Goal: Complete application form

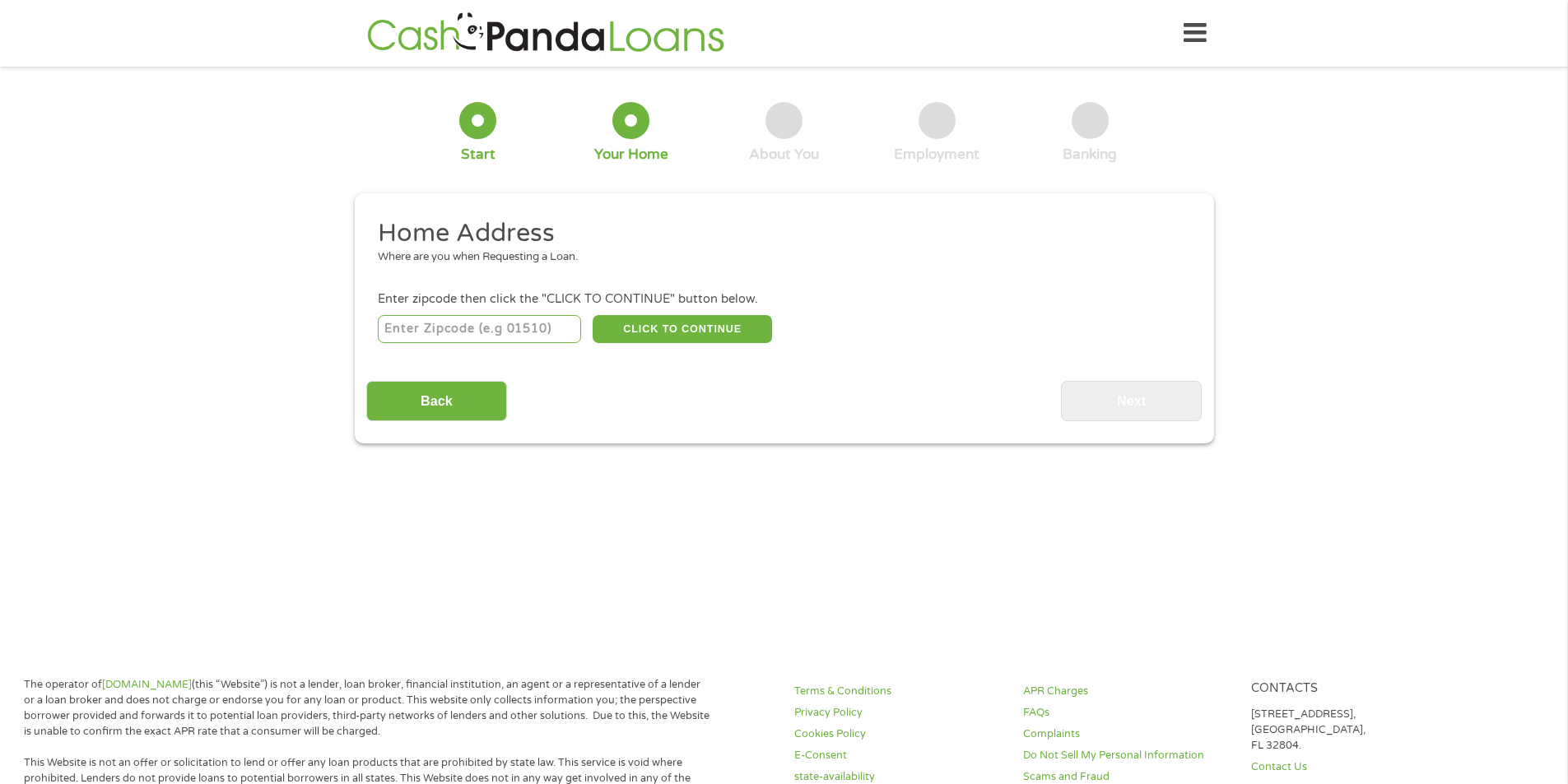
click at [510, 323] on input "number" at bounding box center [479, 329] width 204 height 28
type input "46229"
click at [643, 319] on button "CLICK TO CONTINUE" at bounding box center [682, 329] width 179 height 28
type input "46229"
type input "[GEOGRAPHIC_DATA]"
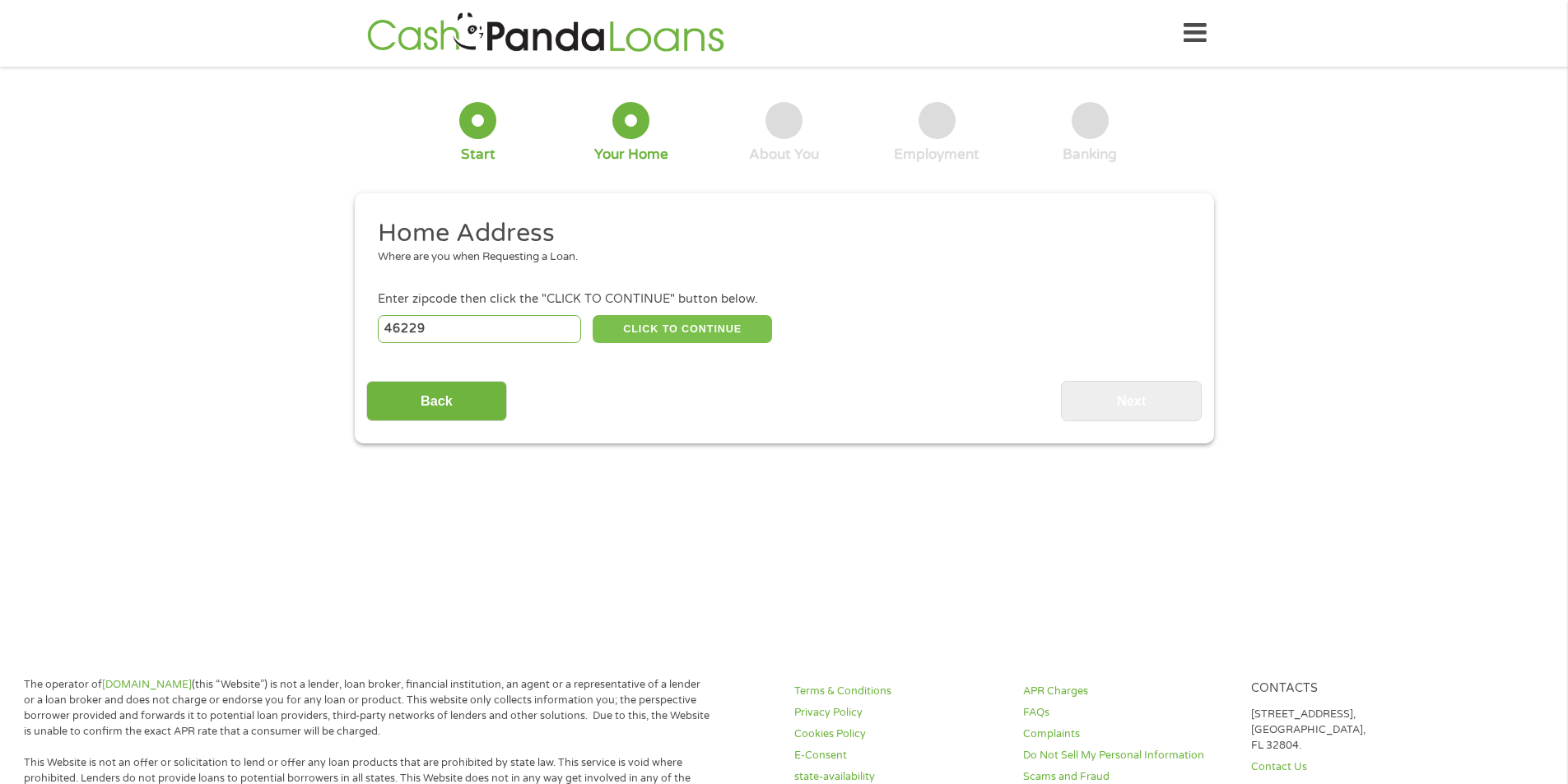
select select "[US_STATE]"
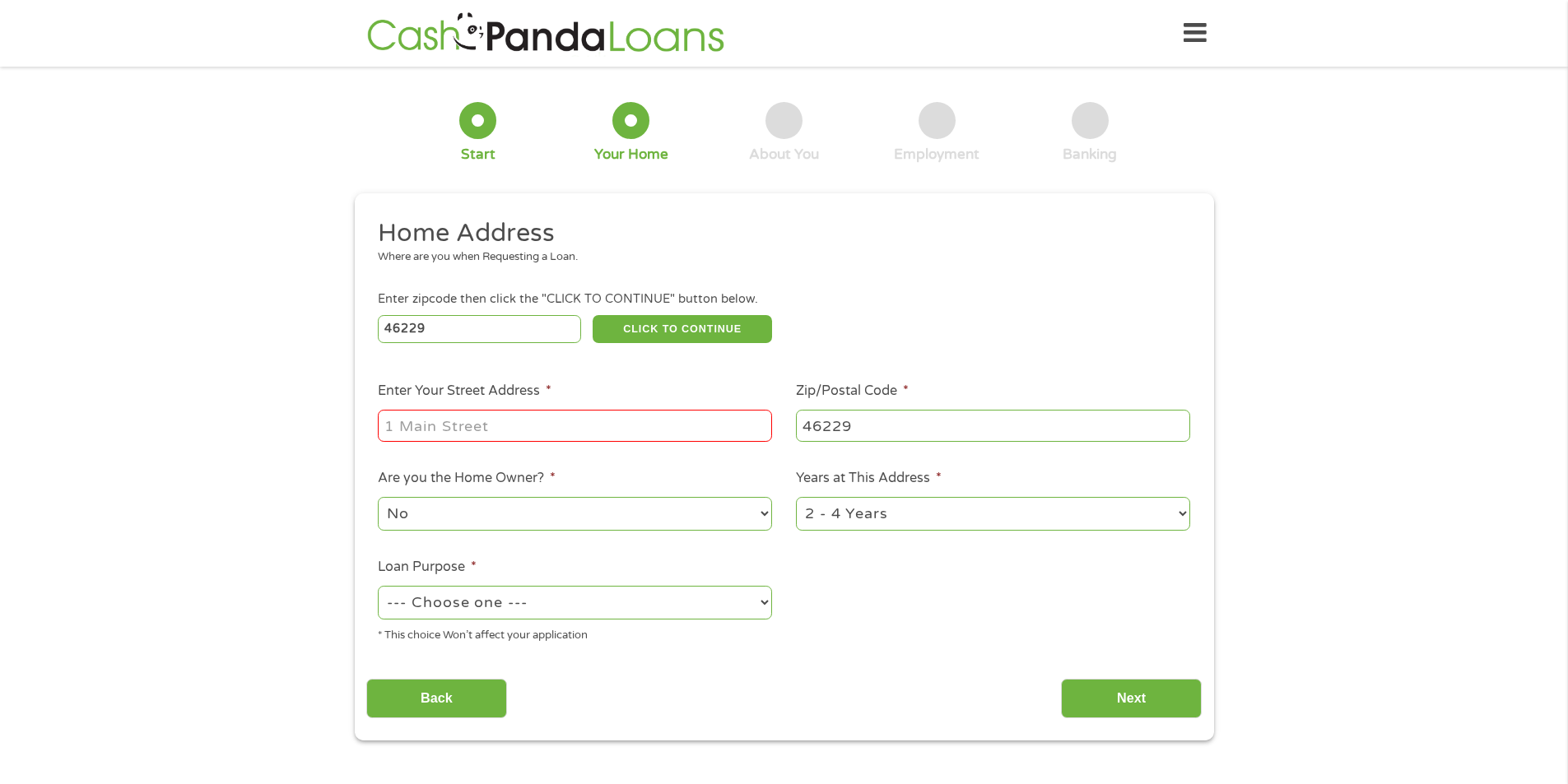
click at [621, 417] on input "Enter Your Street Address *" at bounding box center [574, 425] width 394 height 31
type input "[STREET_ADDRESS]"
click at [855, 521] on select "1 Year or less 1 - 2 Years 2 - 4 Years Over 4 Years" at bounding box center [993, 513] width 394 height 34
select select "12months"
click at [796, 497] on select "1 Year or less 1 - 2 Years 2 - 4 Years Over 4 Years" at bounding box center [993, 513] width 394 height 34
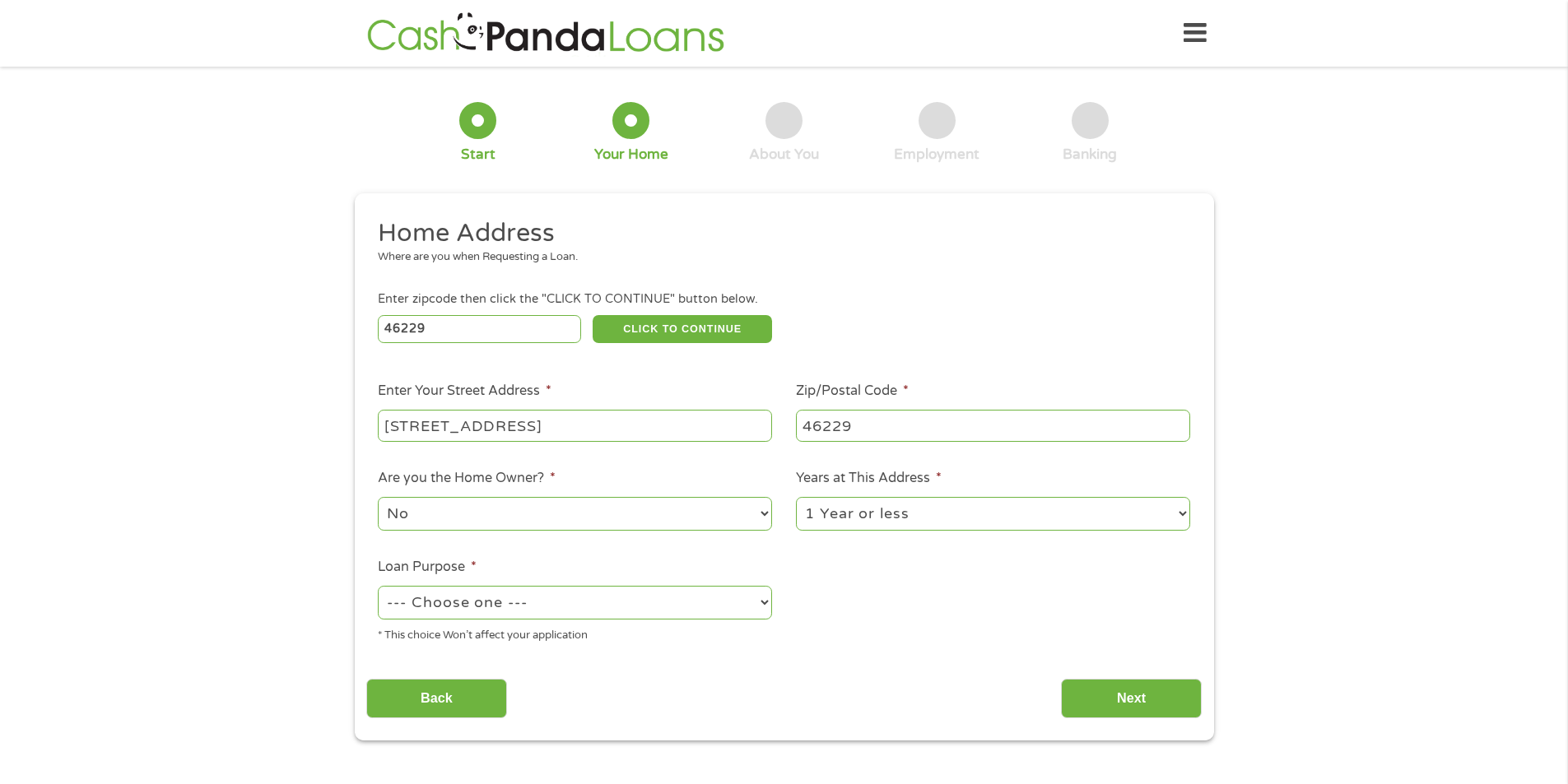
click at [689, 591] on select "--- Choose one --- Pay Bills Debt Consolidation Home Improvement Major Purchase…" at bounding box center [574, 602] width 394 height 34
select select "paybills"
click at [377, 585] on select "--- Choose one --- Pay Bills Debt Consolidation Home Improvement Major Purchase…" at bounding box center [574, 602] width 394 height 34
click at [1118, 691] on input "Next" at bounding box center [1131, 698] width 141 height 40
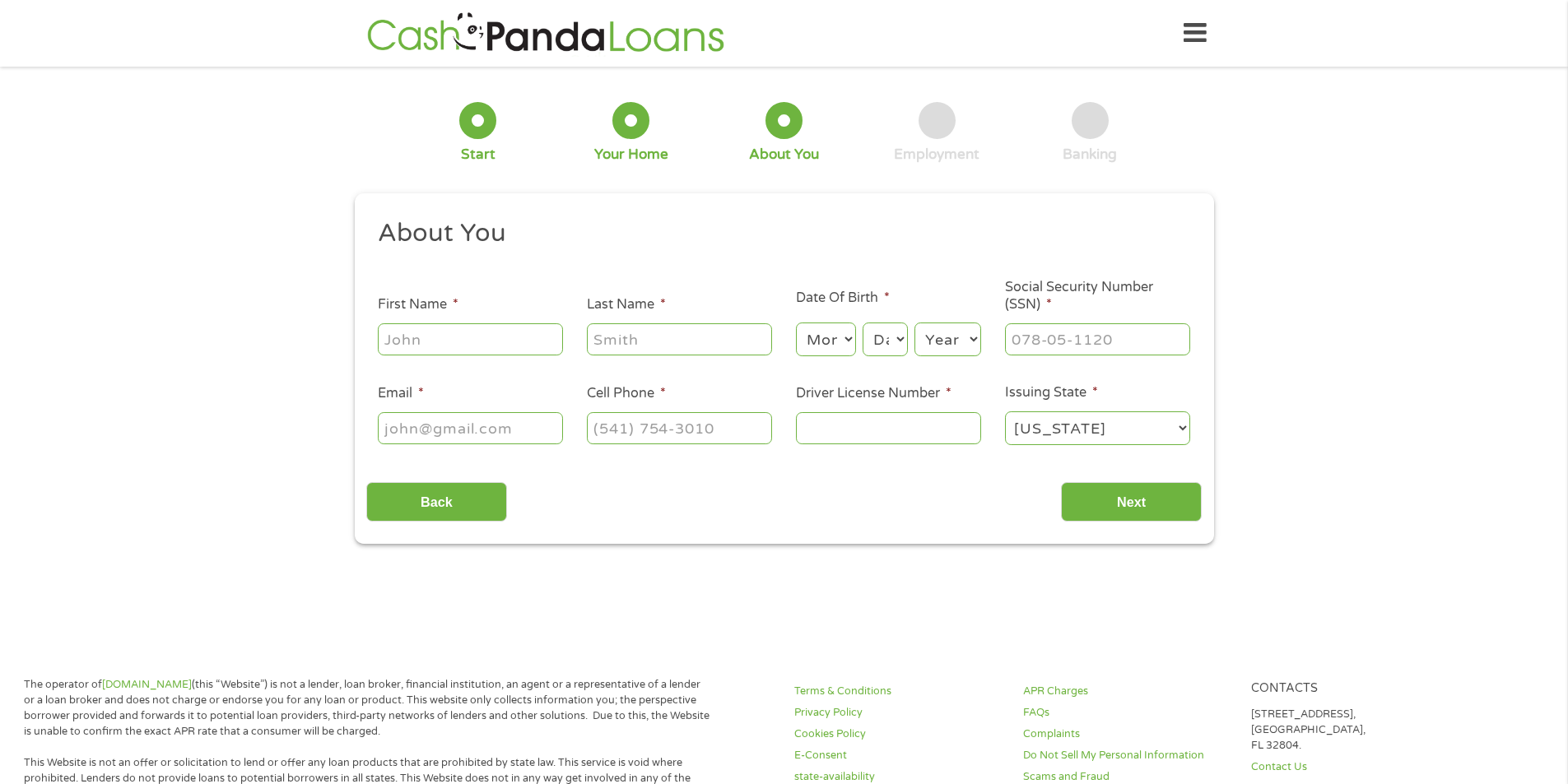
scroll to position [7, 7]
click at [460, 331] on input "First Name *" at bounding box center [470, 338] width 185 height 31
click at [1166, 32] on div "Home Get Loan Offer How it works FAQs Blog Cash Loans Quick Loans Online Loans …" at bounding box center [784, 34] width 844 height 52
click at [1177, 32] on div "Home Get Loan Offer How it works FAQs Blog Cash Loans Quick Loans Online Loans …" at bounding box center [784, 34] width 844 height 52
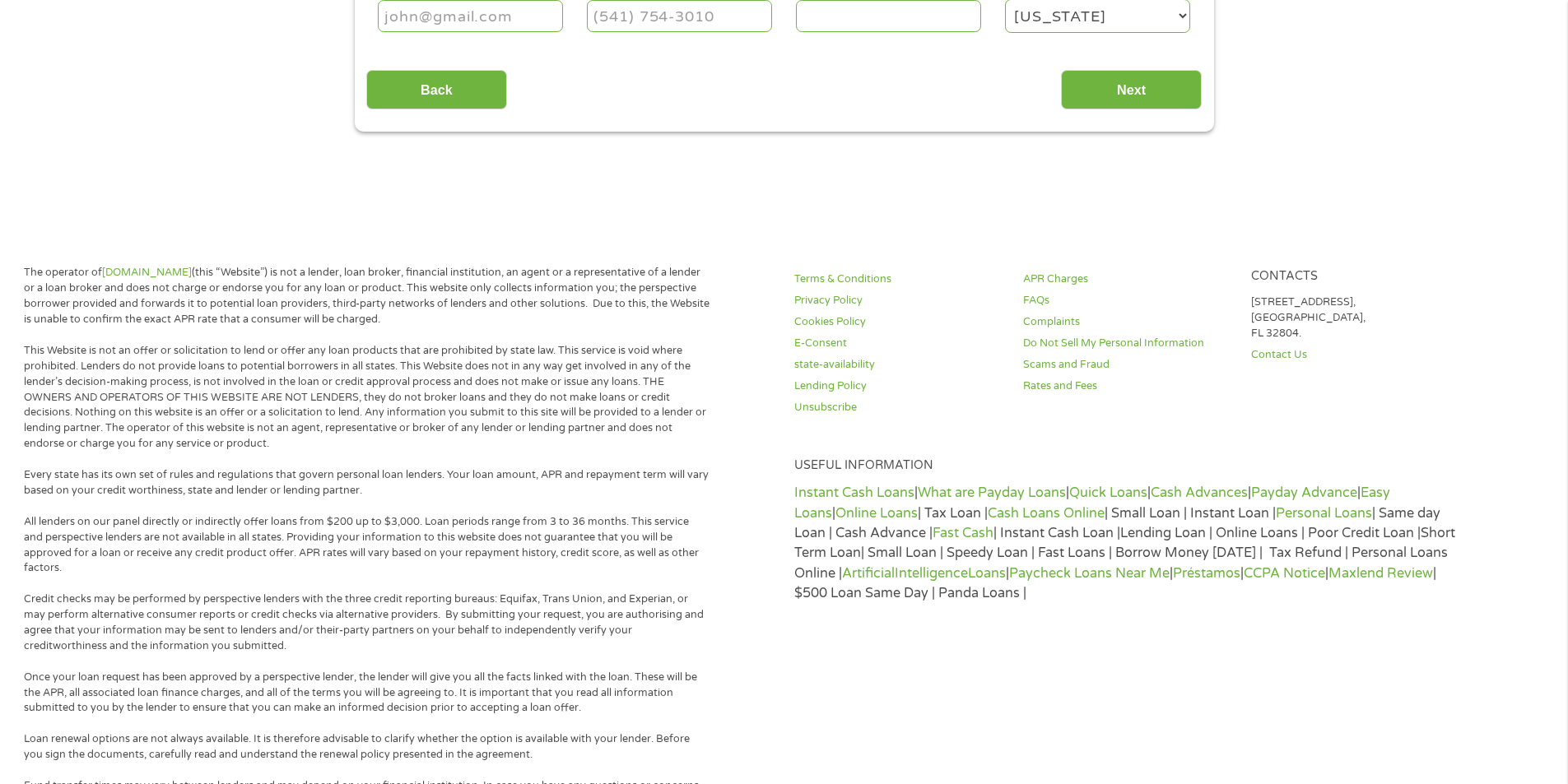
scroll to position [412, 0]
click at [1113, 488] on link "Quick Loans" at bounding box center [1109, 494] width 78 height 17
